Goal: Communication & Community: Answer question/provide support

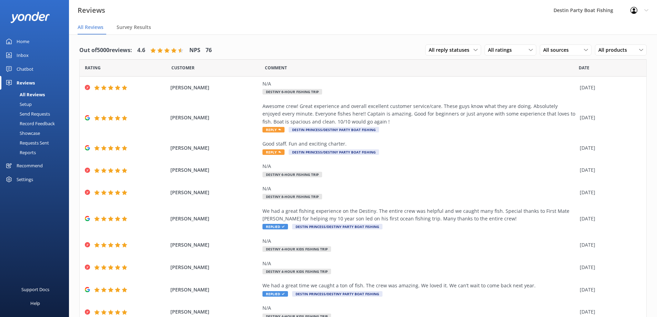
click at [29, 52] on link "Inbox" at bounding box center [34, 55] width 69 height 14
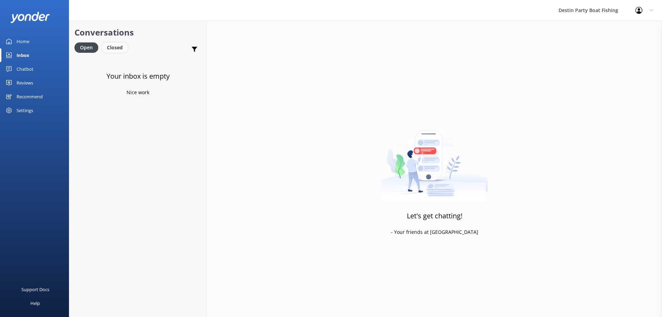
click at [119, 48] on div "Closed" at bounding box center [115, 47] width 26 height 10
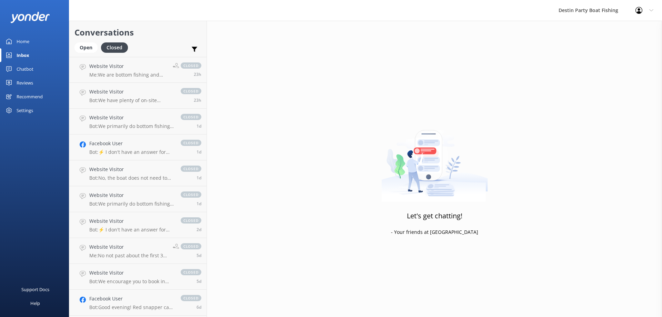
click at [25, 84] on div "Reviews" at bounding box center [25, 83] width 17 height 14
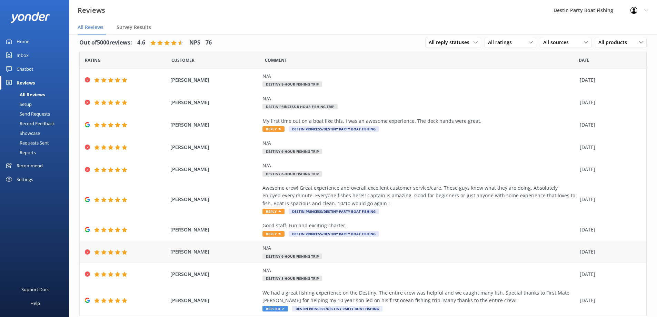
scroll to position [29, 0]
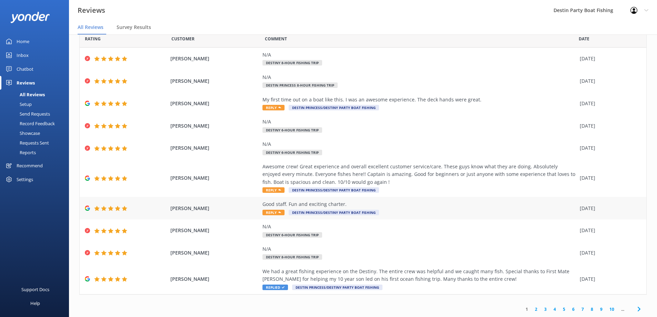
click at [269, 211] on span "Reply" at bounding box center [273, 213] width 22 height 6
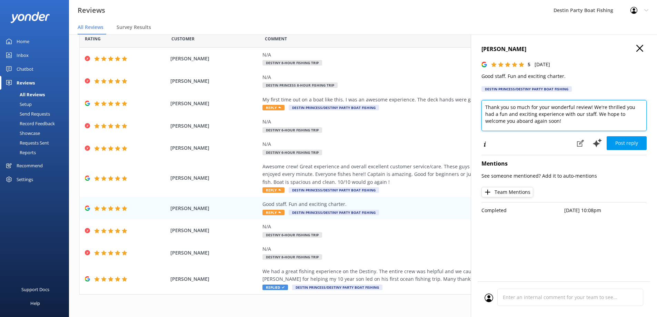
click at [484, 108] on textarea "Thank you so much for your wonderful review! We're thrilled you had a fun and e…" at bounding box center [563, 115] width 165 height 31
type textarea "[PERSON_NAME], Thank you so much for your wonderful review! We're thrilled you …"
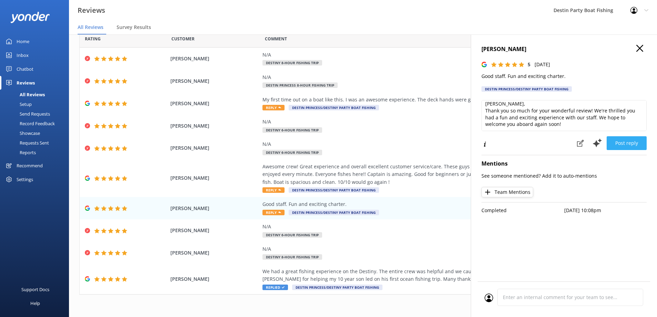
click at [633, 141] on button "Post reply" at bounding box center [627, 143] width 40 height 14
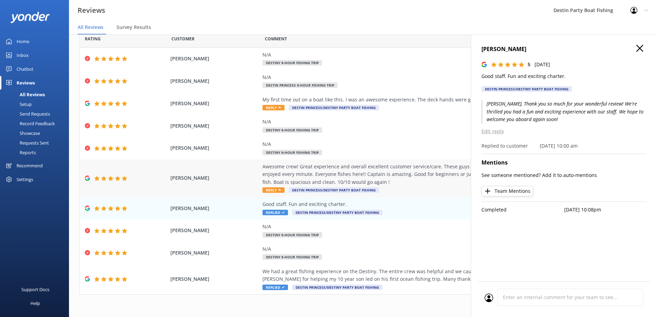
click at [273, 191] on span "Reply" at bounding box center [273, 190] width 22 height 6
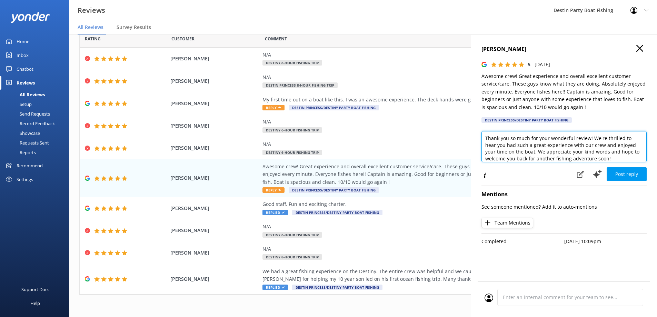
click at [484, 139] on textarea "Thank you so much for your wonderful review! We're thrilled to hear you had suc…" at bounding box center [563, 146] width 165 height 31
type textarea "[PERSON_NAME], Thank you so much for your wonderful review! We're thrilled to h…"
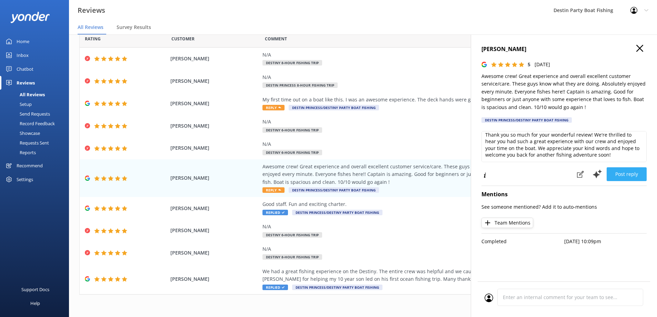
click at [625, 177] on button "Post reply" at bounding box center [627, 174] width 40 height 14
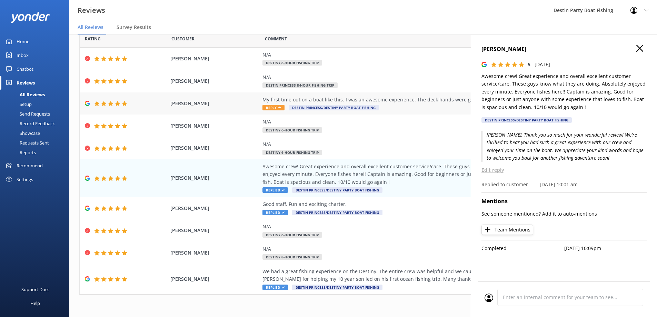
click at [277, 109] on span "Reply" at bounding box center [273, 108] width 22 height 6
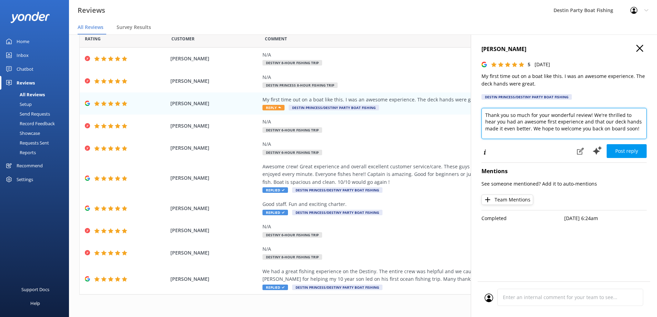
click at [485, 112] on textarea "Thank you so much for your wonderful review! We're thrilled to hear you had an …" at bounding box center [563, 123] width 165 height 31
click at [588, 122] on textarea "[PERSON_NAME], Thank you so much for your wonderful review! We're thrilled to h…" at bounding box center [563, 123] width 165 height 31
type textarea "[PERSON_NAME], Thank you for fishing with us and the review! We're thrilled to …"
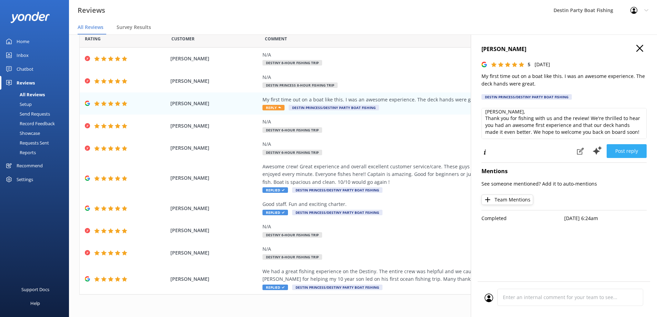
click at [641, 148] on button "Post reply" at bounding box center [627, 151] width 40 height 14
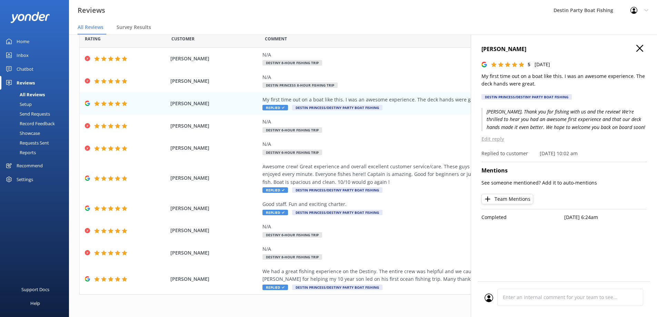
click at [638, 51] on icon "button" at bounding box center [639, 48] width 7 height 7
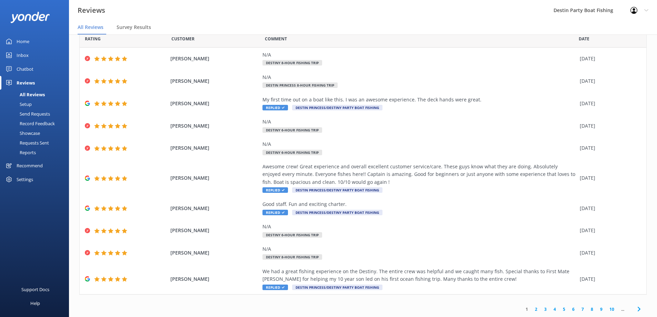
click at [533, 309] on link "2" at bounding box center [535, 309] width 9 height 7
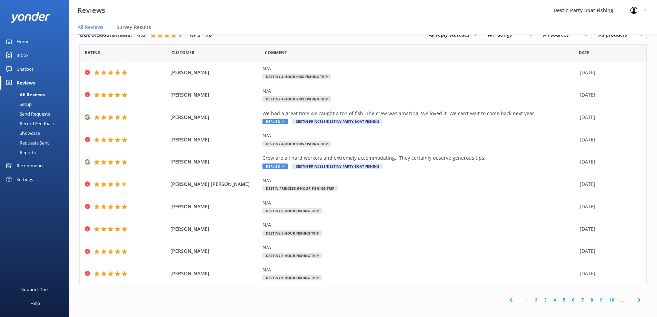
scroll to position [14, 0]
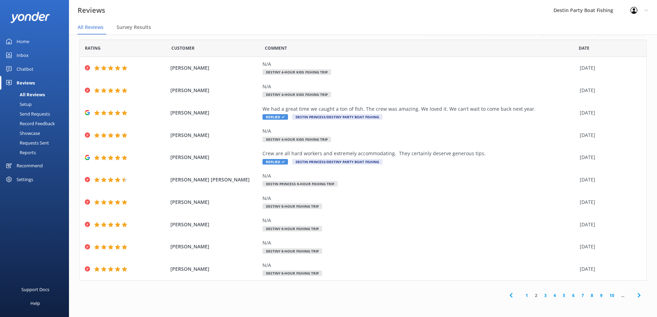
click at [541, 295] on link "3" at bounding box center [545, 295] width 9 height 7
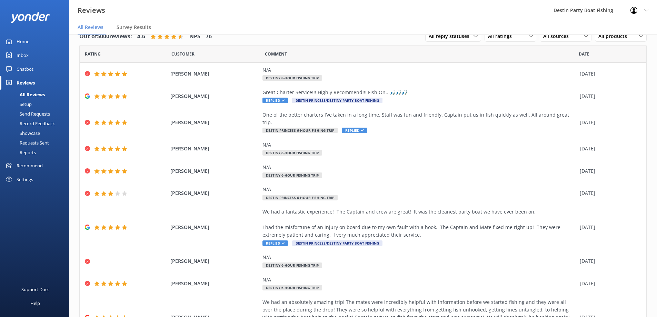
click at [19, 44] on div "Home" at bounding box center [23, 41] width 13 height 14
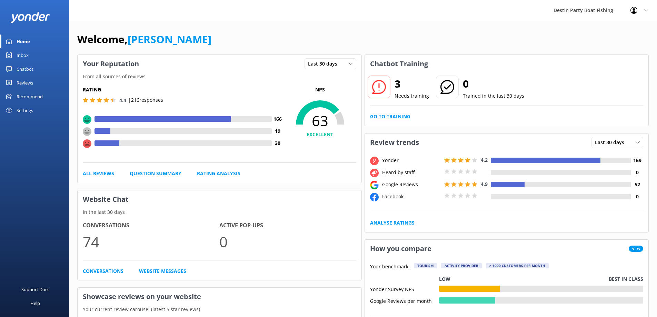
click at [408, 116] on link "Go to Training" at bounding box center [390, 117] width 40 height 8
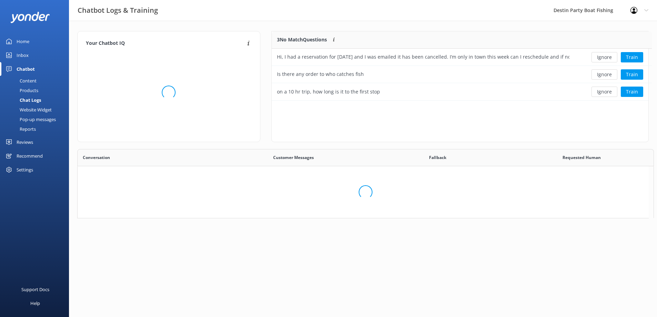
scroll to position [237, 565]
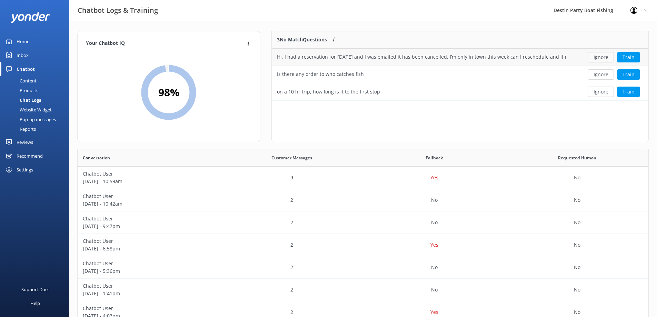
click at [602, 57] on button "Ignore" at bounding box center [601, 57] width 26 height 10
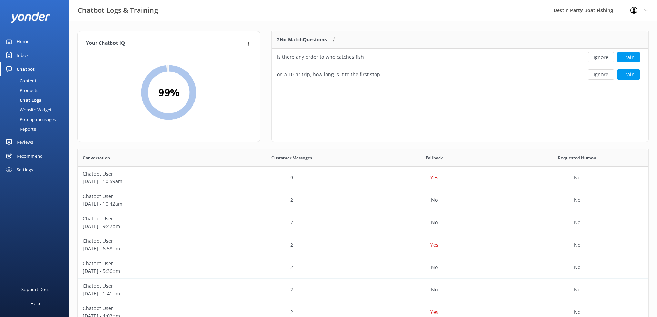
scroll to position [47, 371]
click at [602, 57] on button "Ignore" at bounding box center [601, 57] width 26 height 10
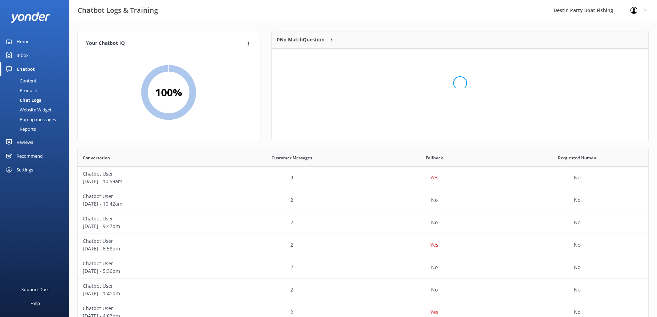
scroll to position [81, 371]
click at [23, 44] on div "Home" at bounding box center [23, 41] width 13 height 14
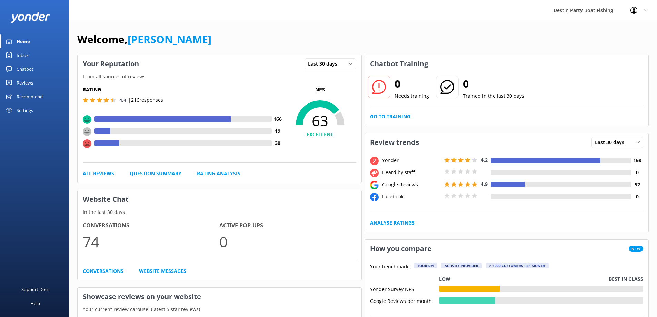
click at [26, 53] on div "Inbox" at bounding box center [23, 55] width 12 height 14
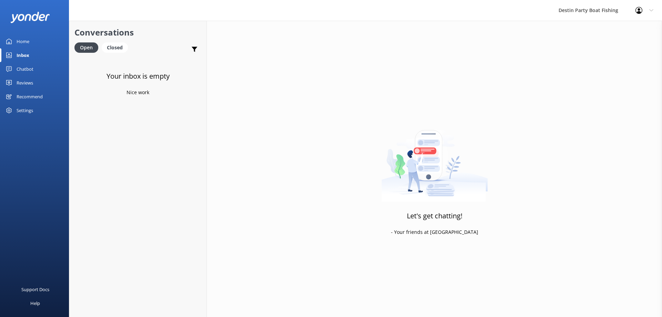
click at [17, 87] on div "Reviews" at bounding box center [25, 83] width 17 height 14
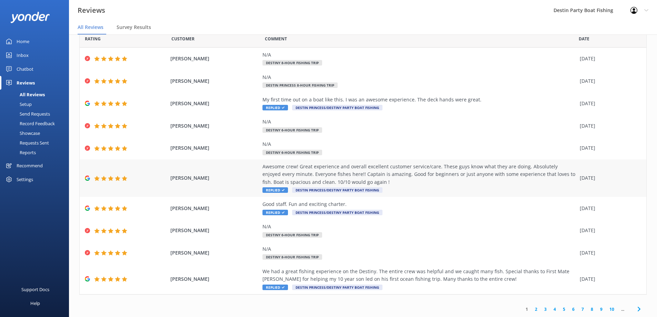
scroll to position [14, 0]
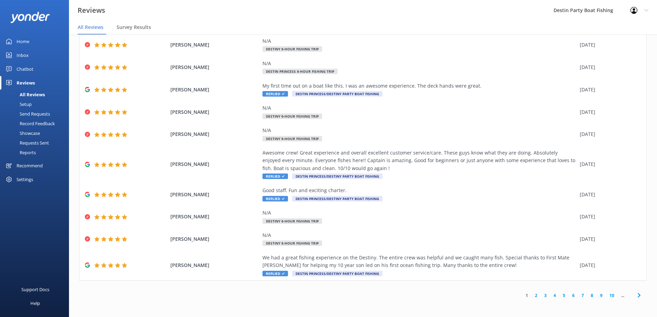
click at [531, 295] on link "2" at bounding box center [535, 295] width 9 height 7
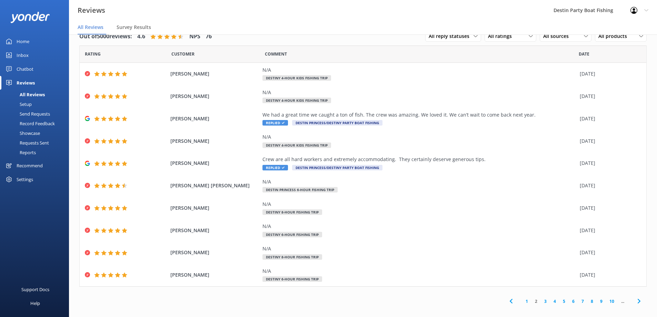
scroll to position [6, 0]
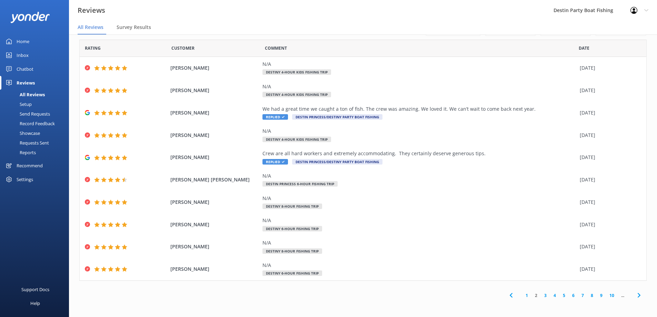
click at [541, 296] on link "3" at bounding box center [545, 295] width 9 height 7
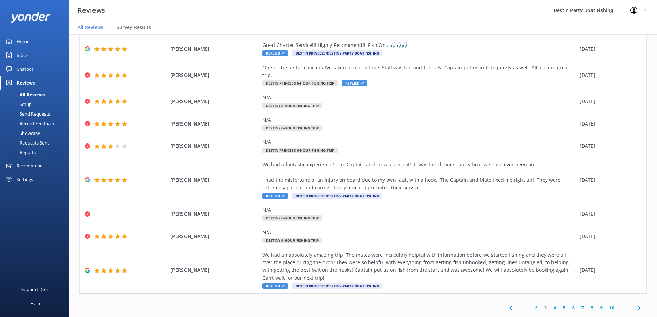
scroll to position [52, 0]
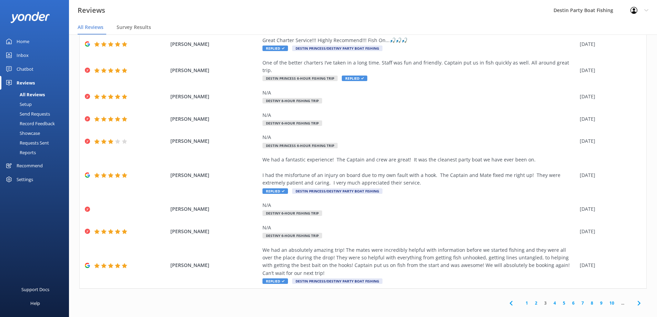
click at [22, 53] on div "Inbox" at bounding box center [23, 55] width 12 height 14
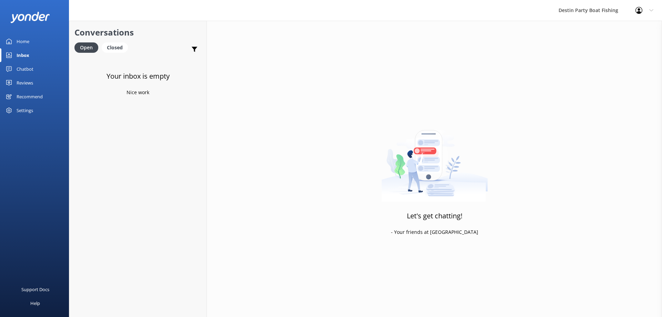
click at [27, 82] on div "Reviews" at bounding box center [25, 83] width 17 height 14
